Goal: Task Accomplishment & Management: Manage account settings

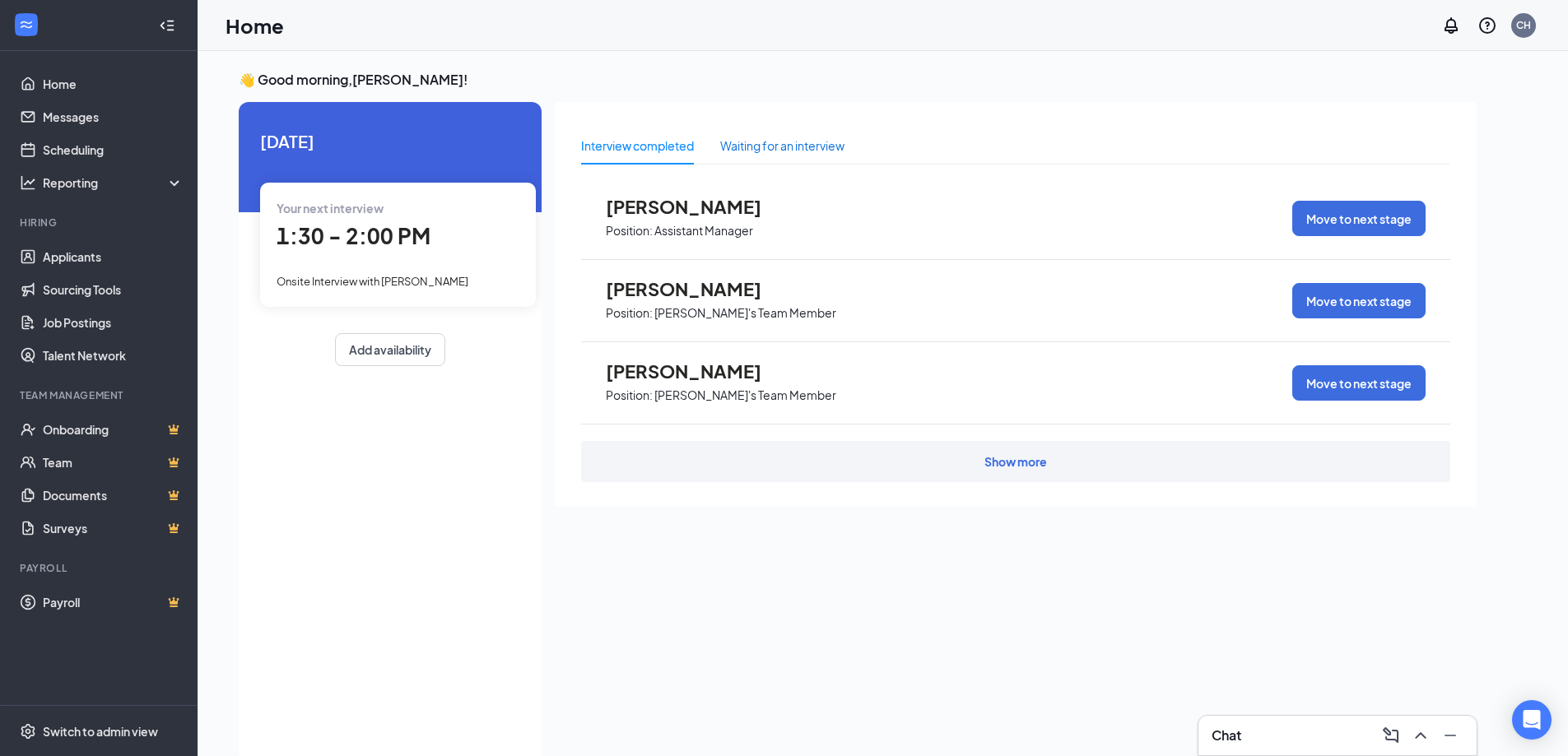
click at [793, 154] on div "Waiting for an interview" at bounding box center [781, 146] width 124 height 18
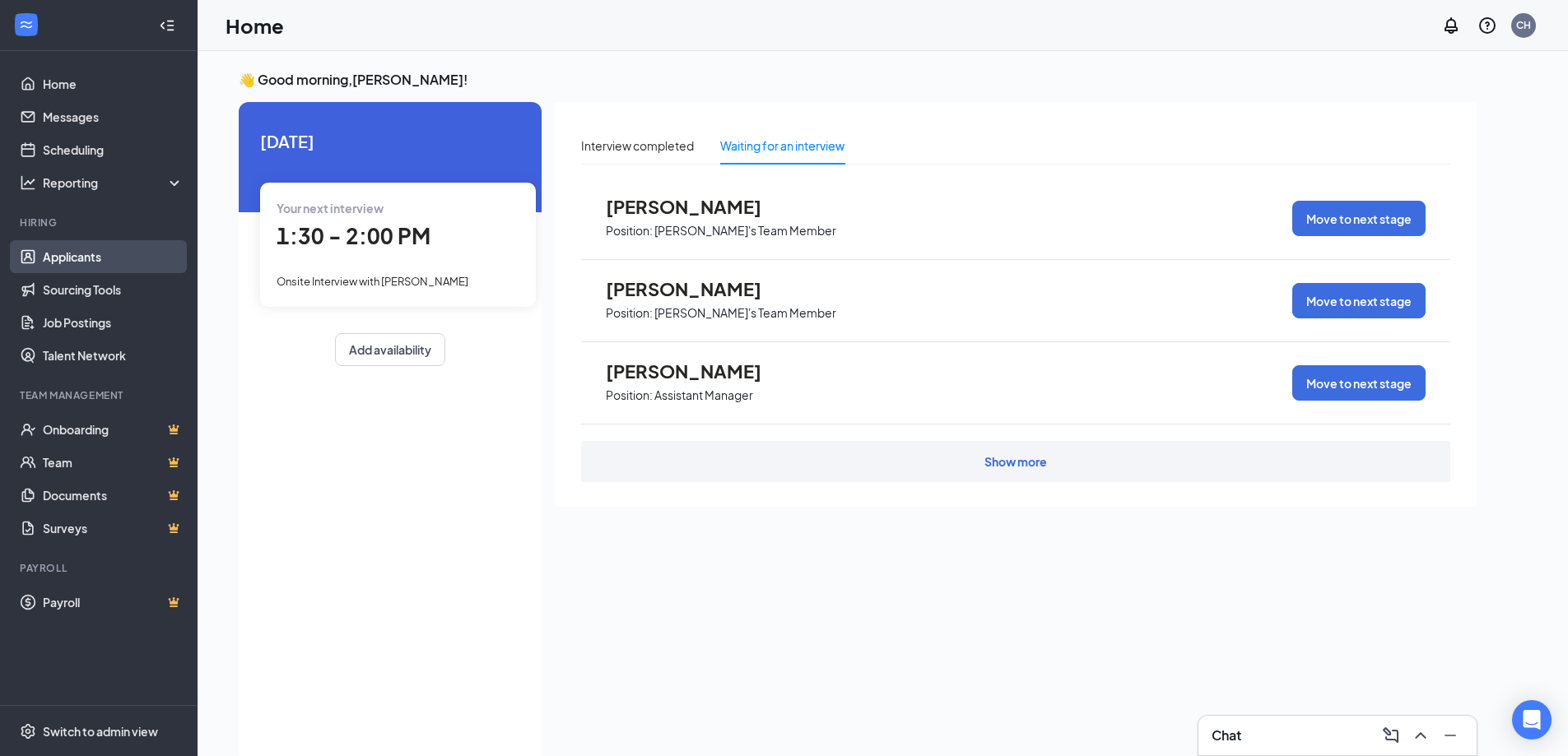
click at [43, 243] on link "Applicants" at bounding box center [113, 257] width 140 height 33
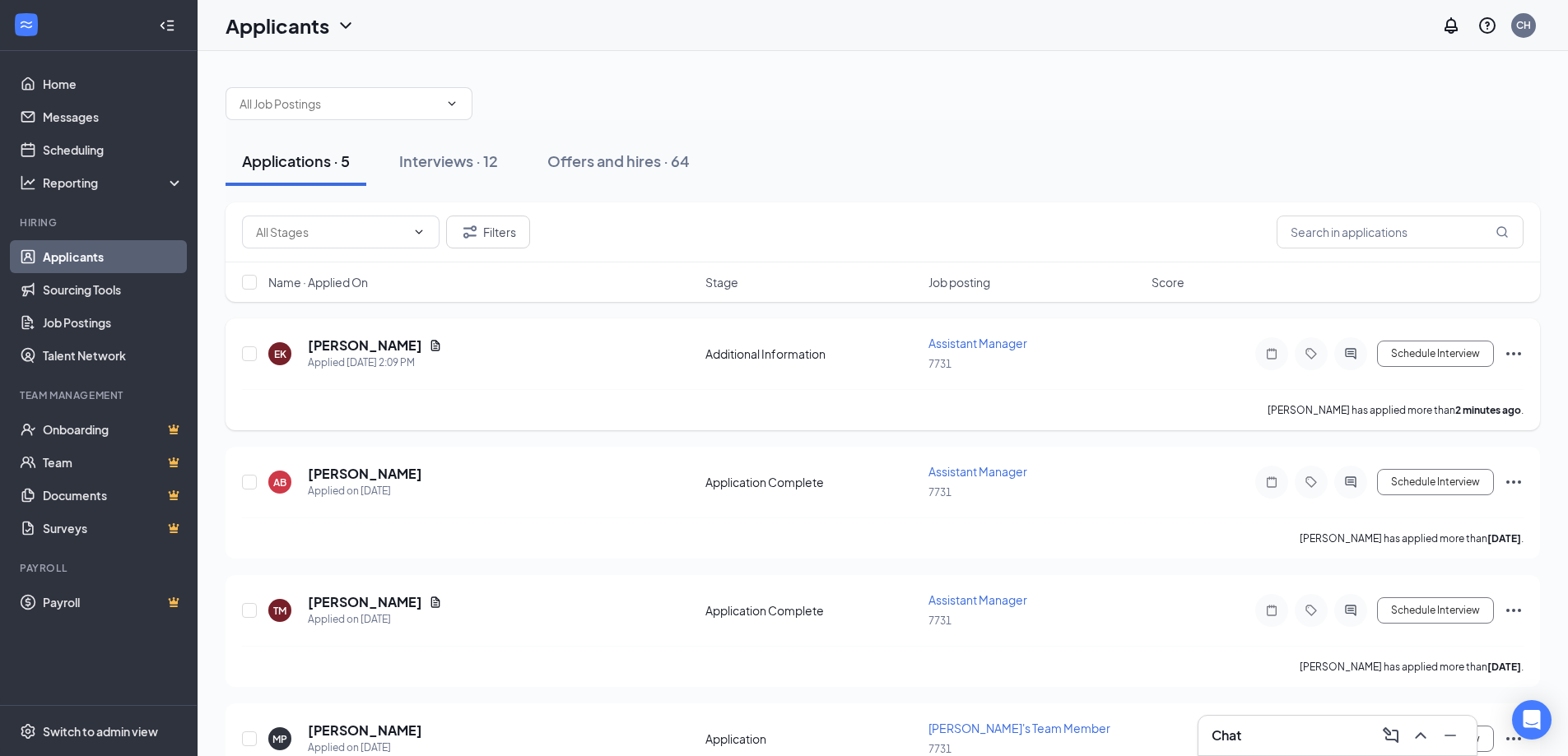
click at [1518, 353] on icon "Ellipses" at bounding box center [1513, 354] width 15 height 4
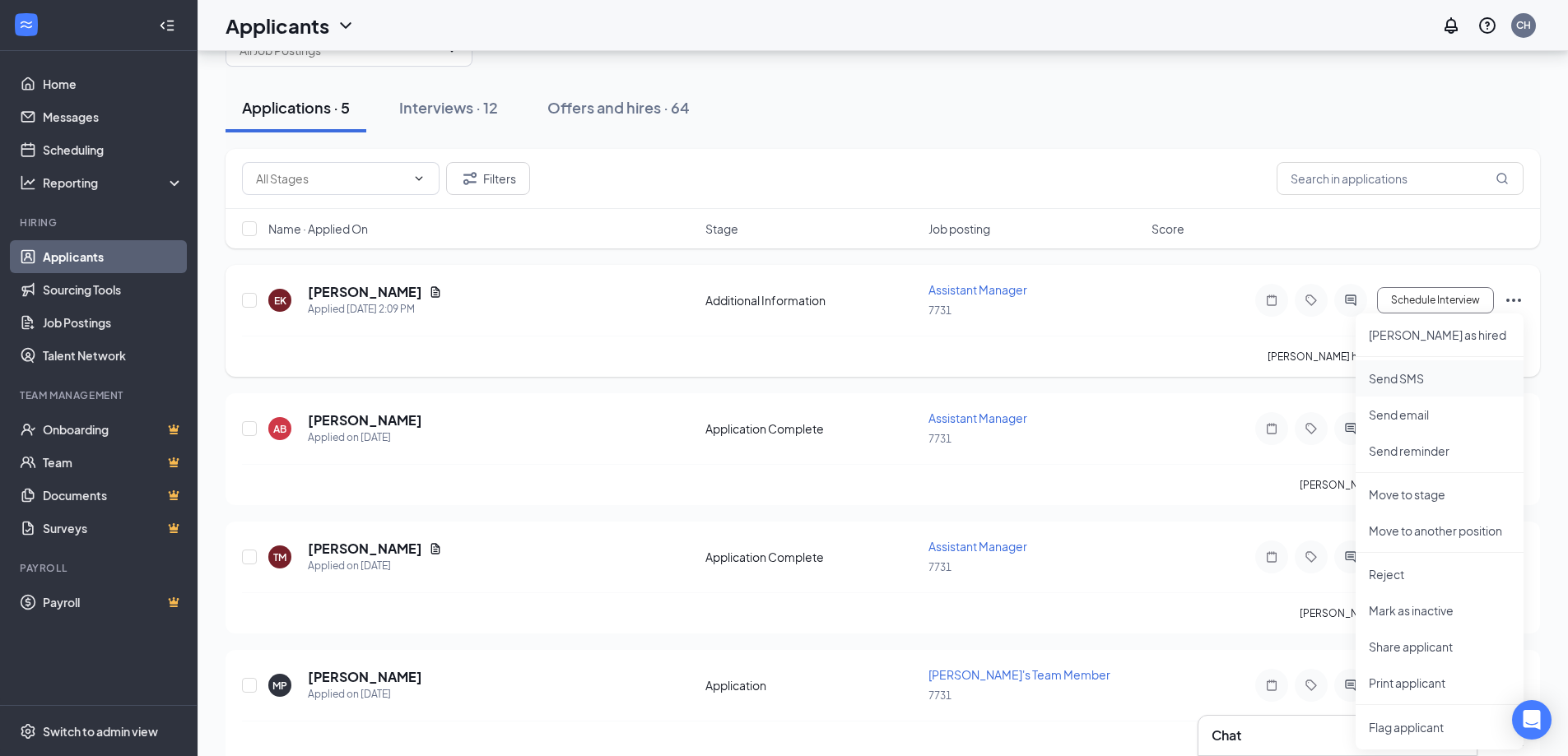
scroll to position [83, 0]
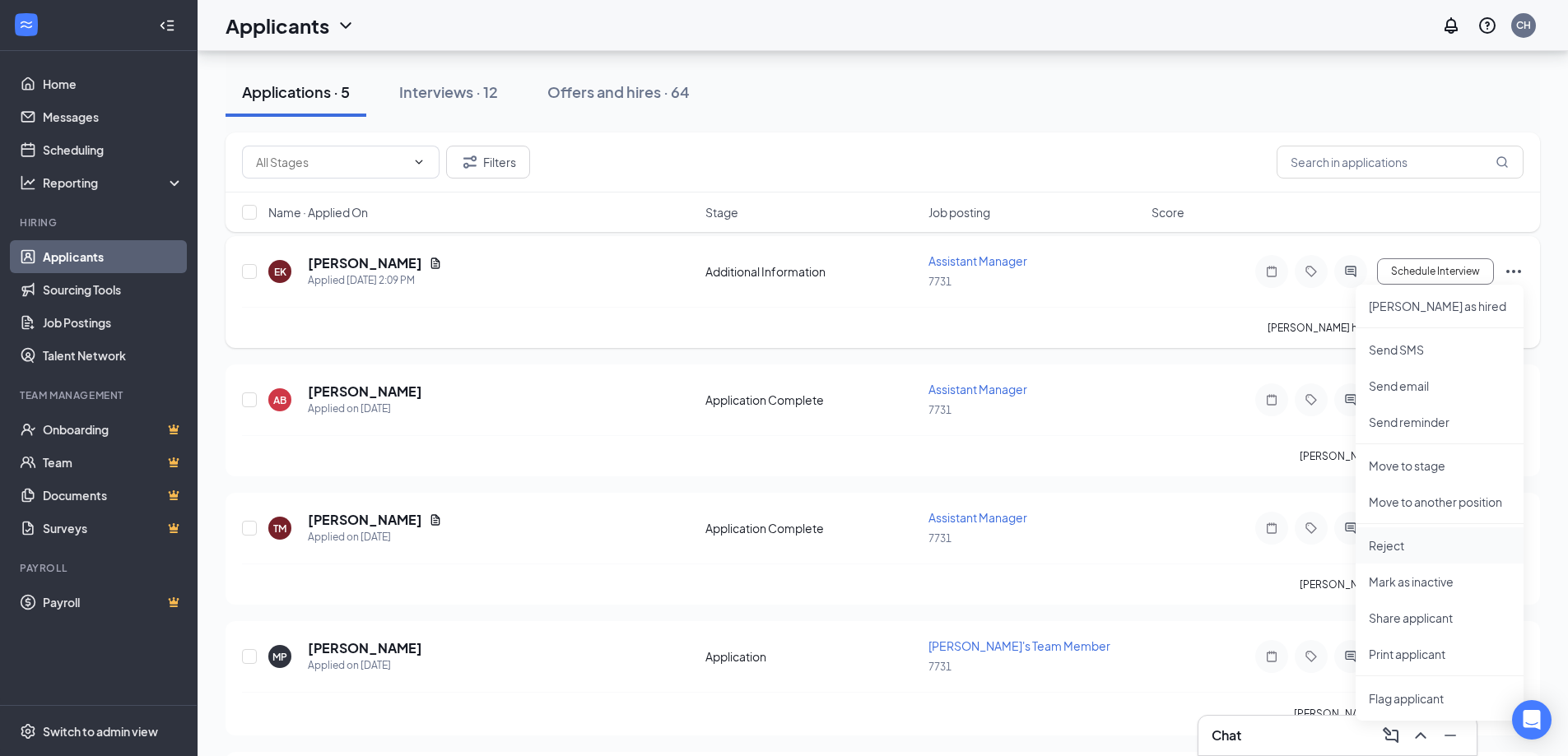
click at [1398, 550] on p "Reject" at bounding box center [1439, 545] width 141 height 17
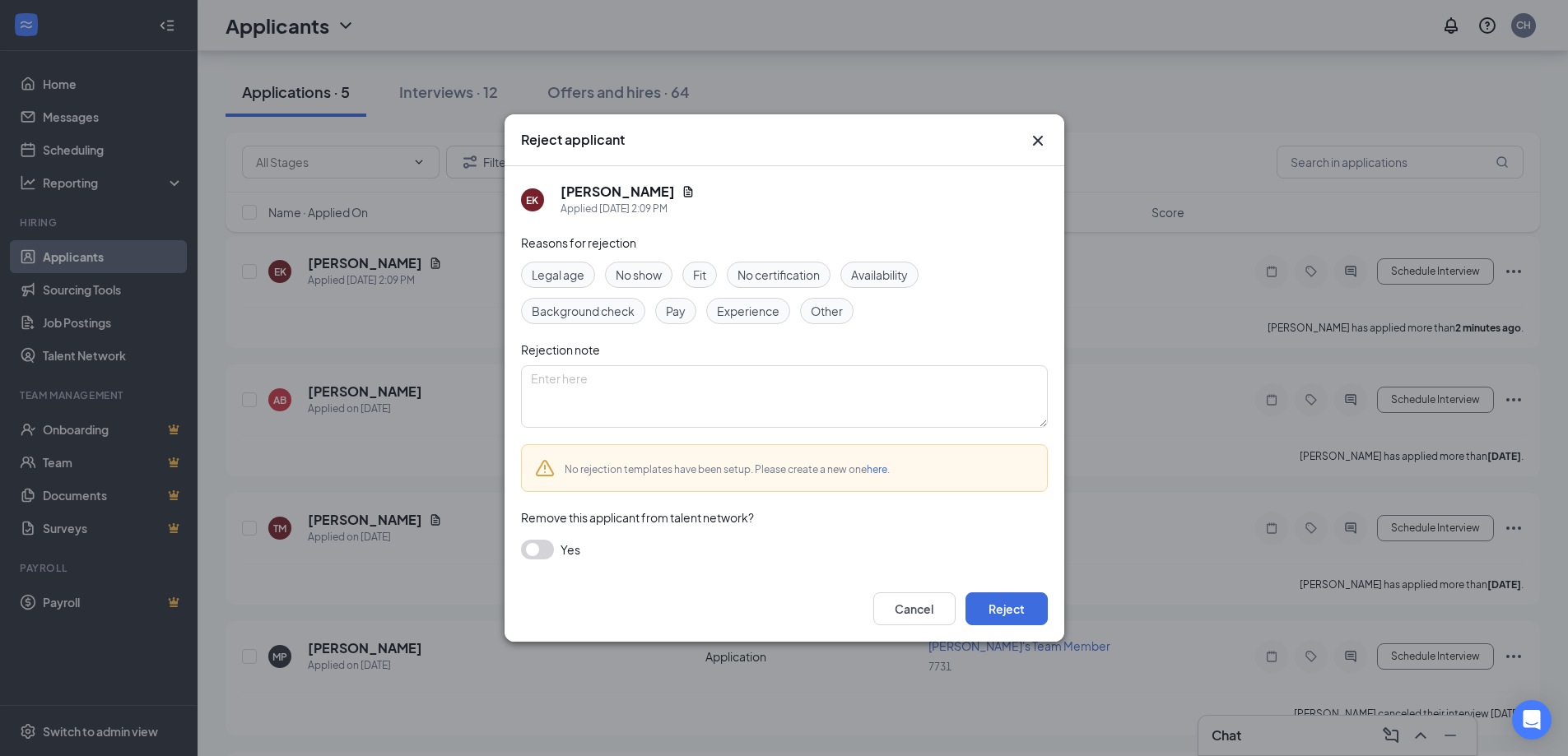
click at [533, 549] on button "button" at bounding box center [537, 550] width 33 height 20
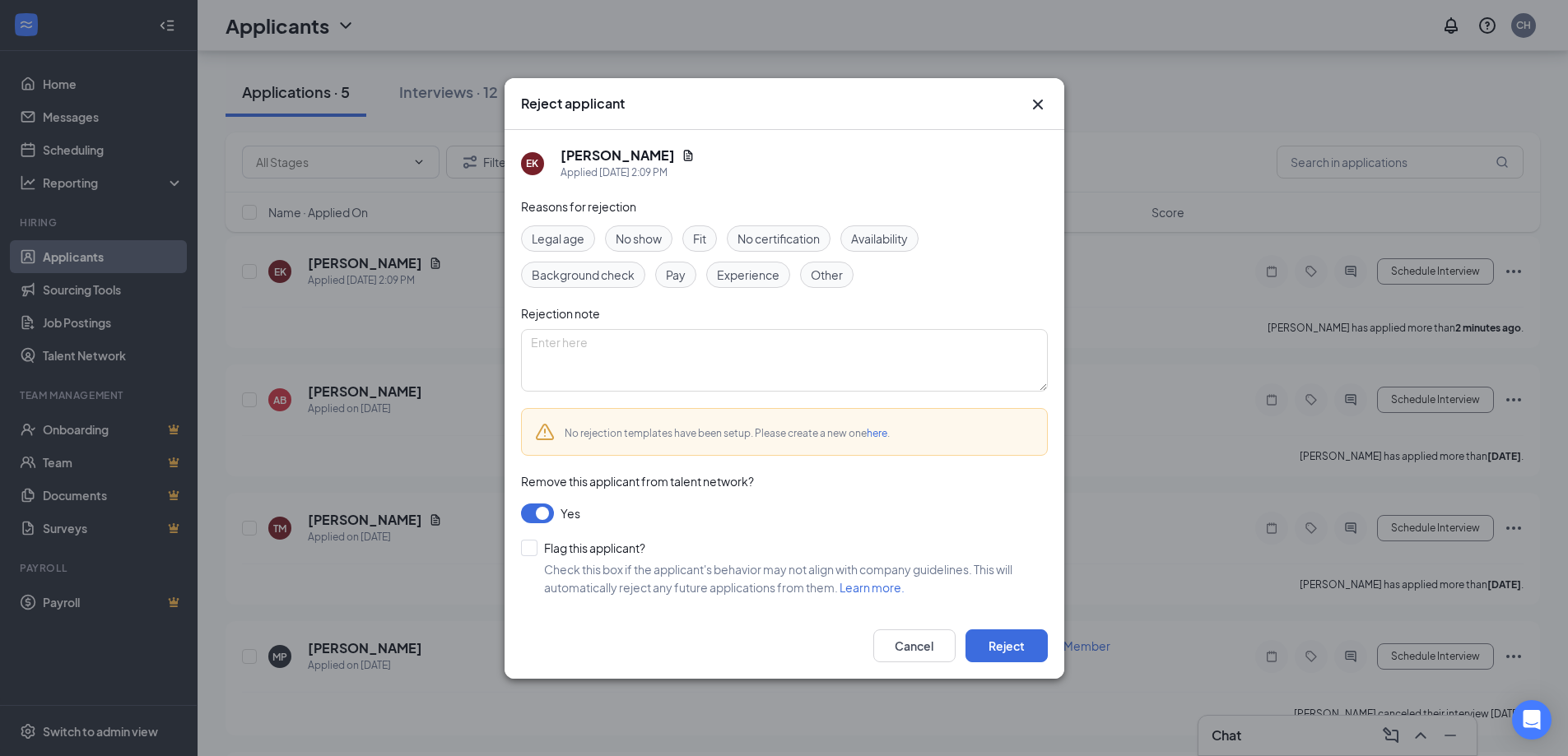
click at [814, 283] on span "Other" at bounding box center [826, 275] width 32 height 18
click at [1001, 627] on div "Cancel Reject" at bounding box center [785, 646] width 560 height 66
click at [1001, 645] on button "Reject" at bounding box center [1007, 646] width 83 height 33
